Goal: Check status: Check status

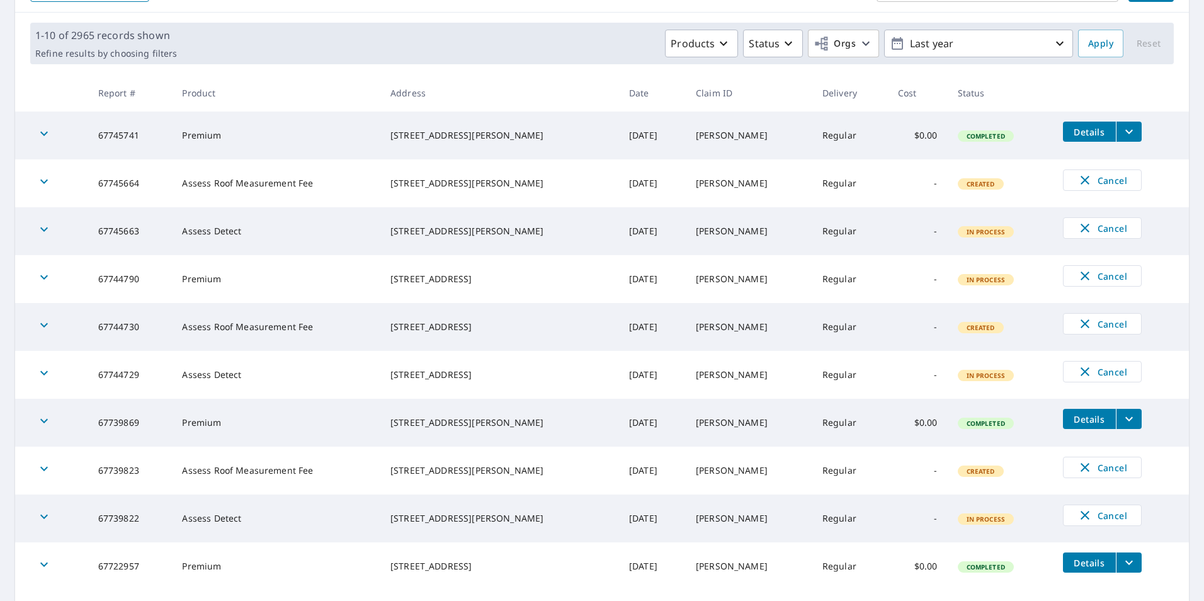
scroll to position [189, 0]
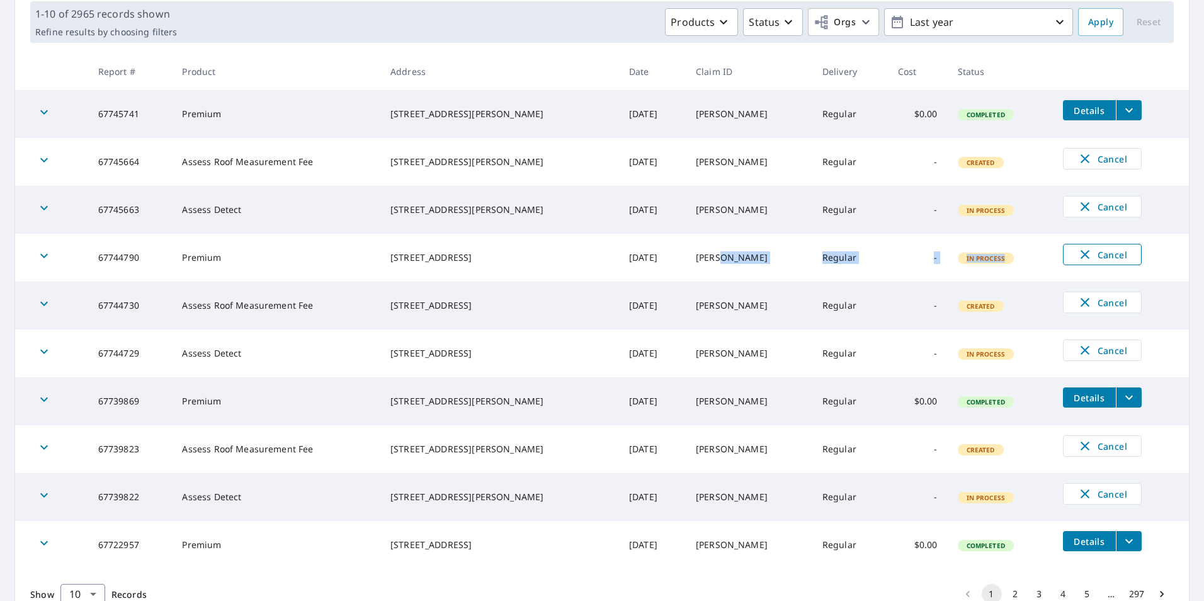
drag, startPoint x: 726, startPoint y: 255, endPoint x: 1061, endPoint y: 256, distance: 334.5
click at [1061, 256] on tr "67744790 Premium [STREET_ADDRESS] [DATE] [PERSON_NAME] Regular - In Process Can…" at bounding box center [602, 258] width 1174 height 48
click at [825, 416] on td "Regular" at bounding box center [851, 401] width 76 height 48
drag, startPoint x: 375, startPoint y: 248, endPoint x: 539, endPoint y: 249, distance: 163.8
click at [539, 249] on td "[STREET_ADDRESS]" at bounding box center [499, 258] width 239 height 48
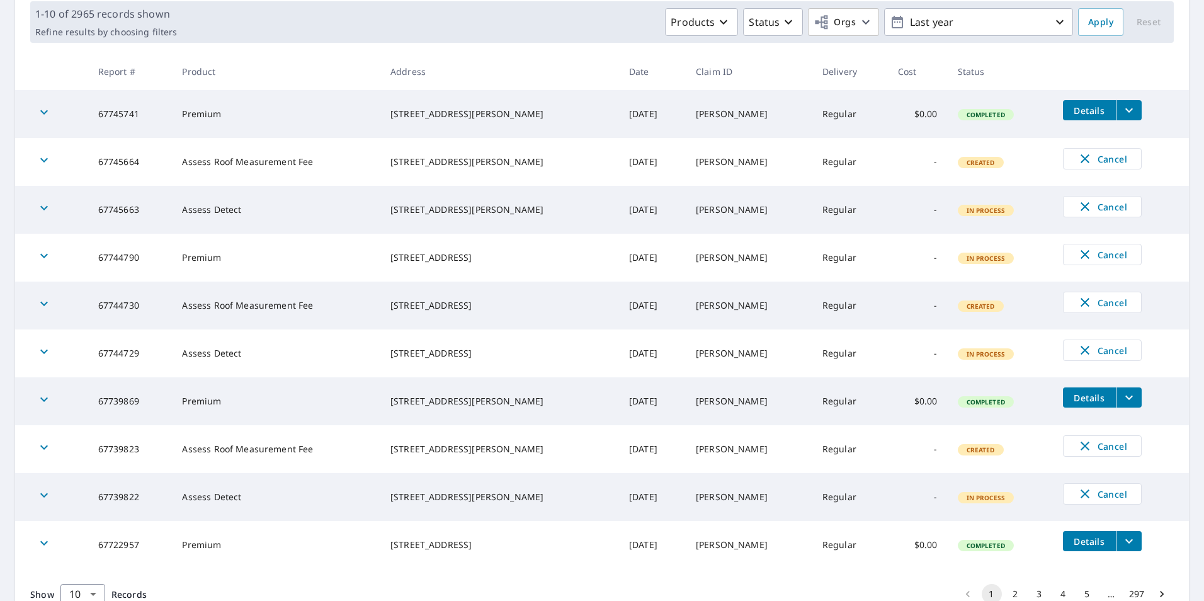
drag, startPoint x: 539, startPoint y: 249, endPoint x: 508, endPoint y: 250, distance: 30.9
copy div "[STREET_ADDRESS]"
click at [708, 275] on td "[PERSON_NAME]" at bounding box center [749, 258] width 127 height 48
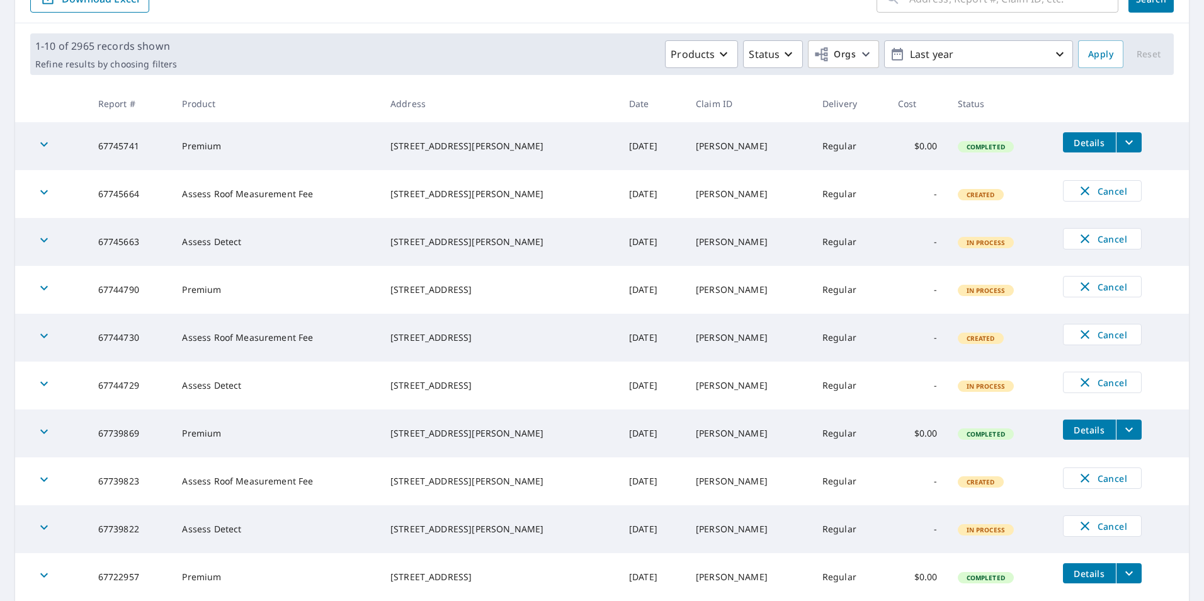
scroll to position [249, 0]
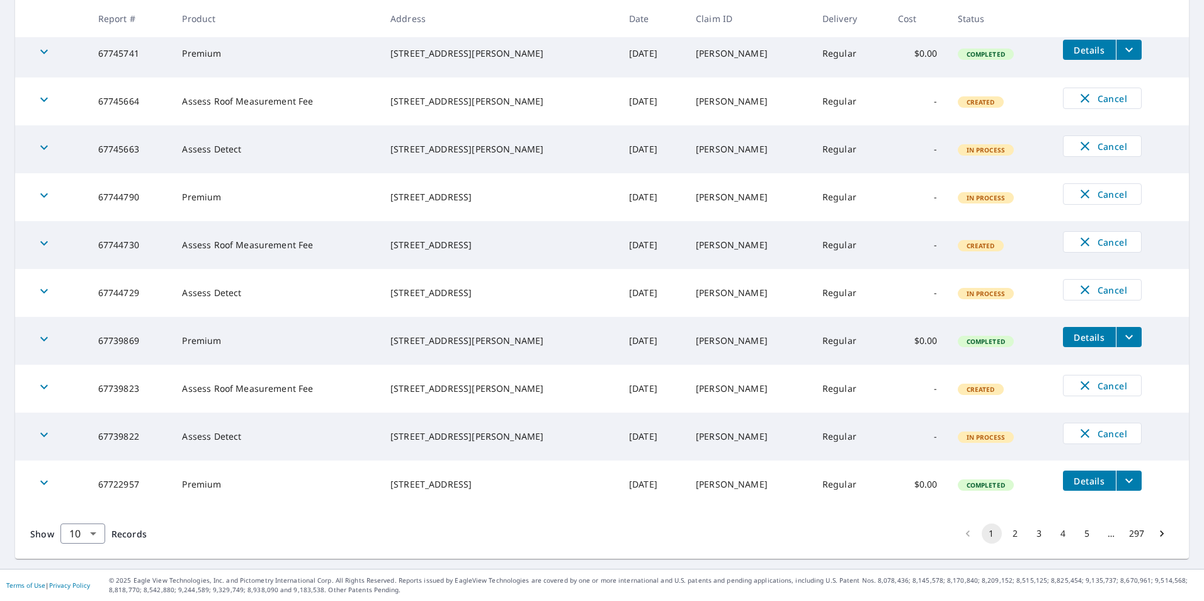
click at [1006, 536] on button "2" at bounding box center [1016, 533] width 20 height 20
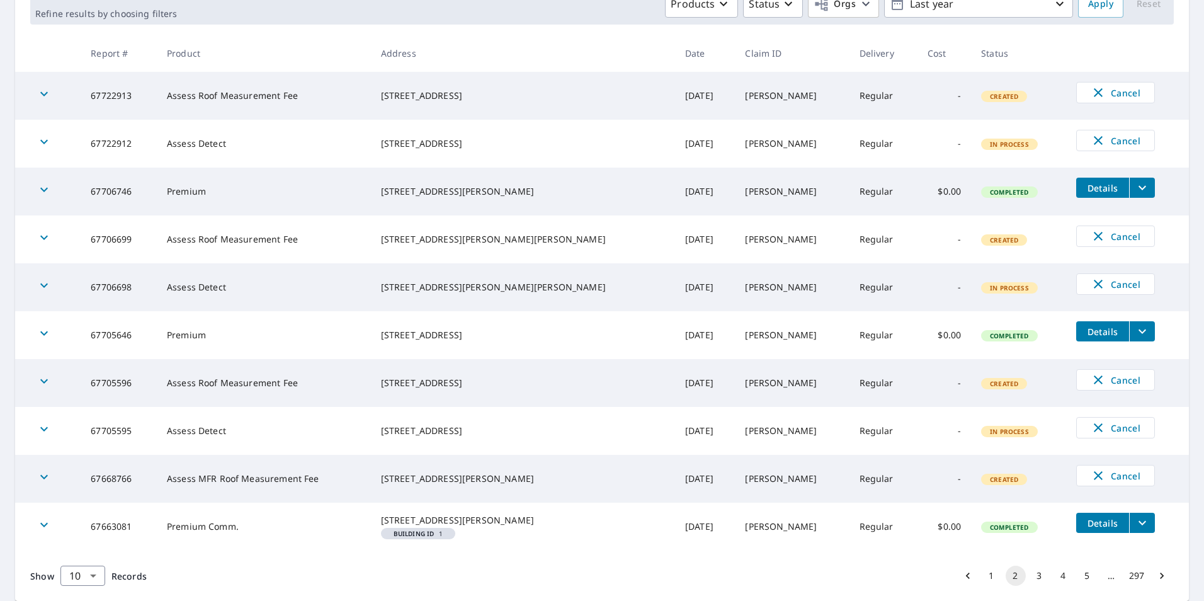
scroll to position [252, 0]
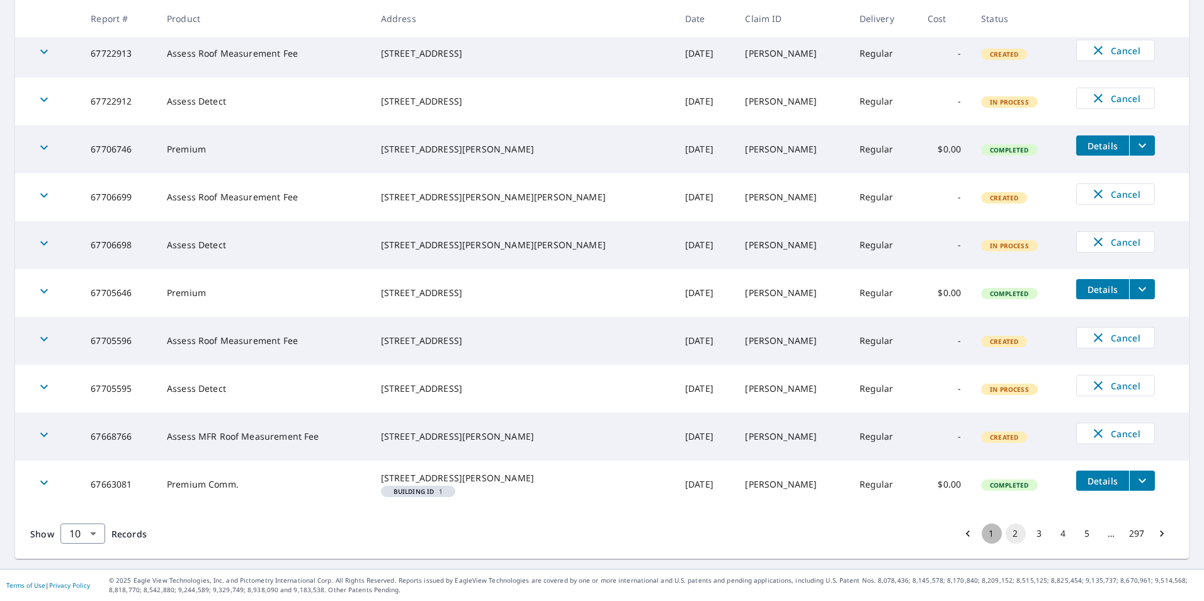
click at [982, 544] on button "1" at bounding box center [992, 533] width 20 height 20
